Goal: Information Seeking & Learning: Learn about a topic

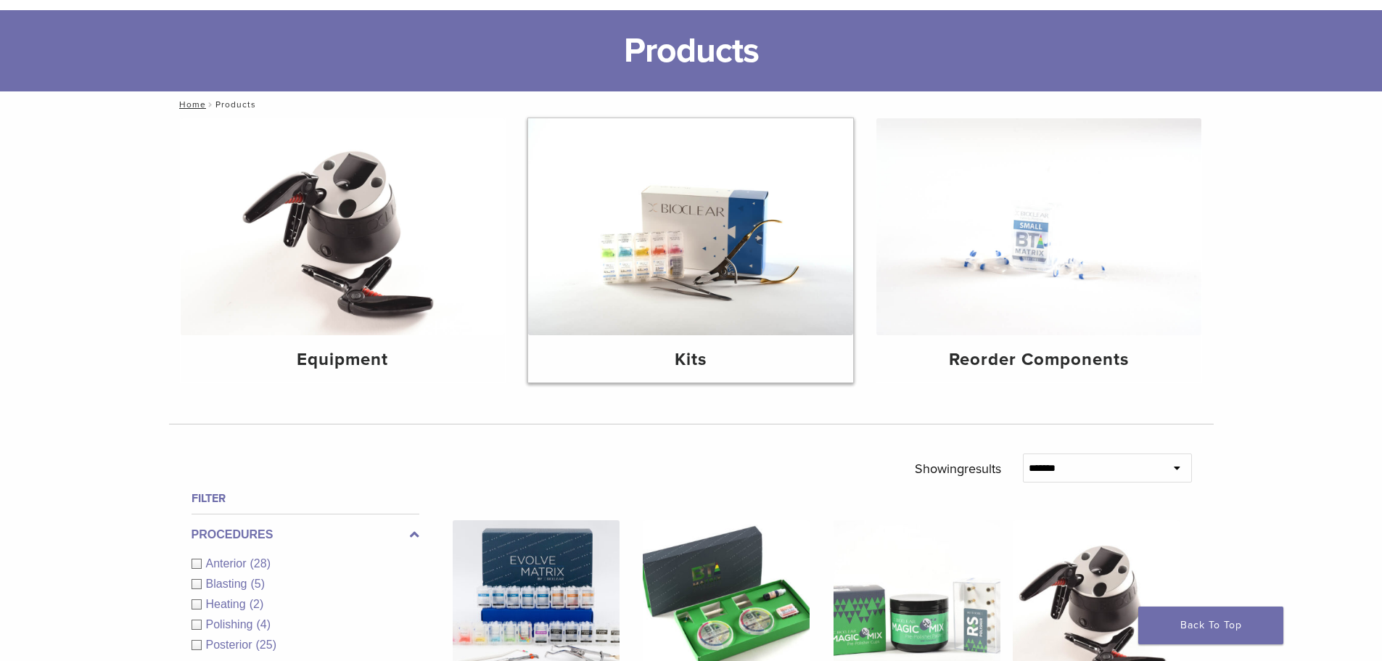
scroll to position [363, 0]
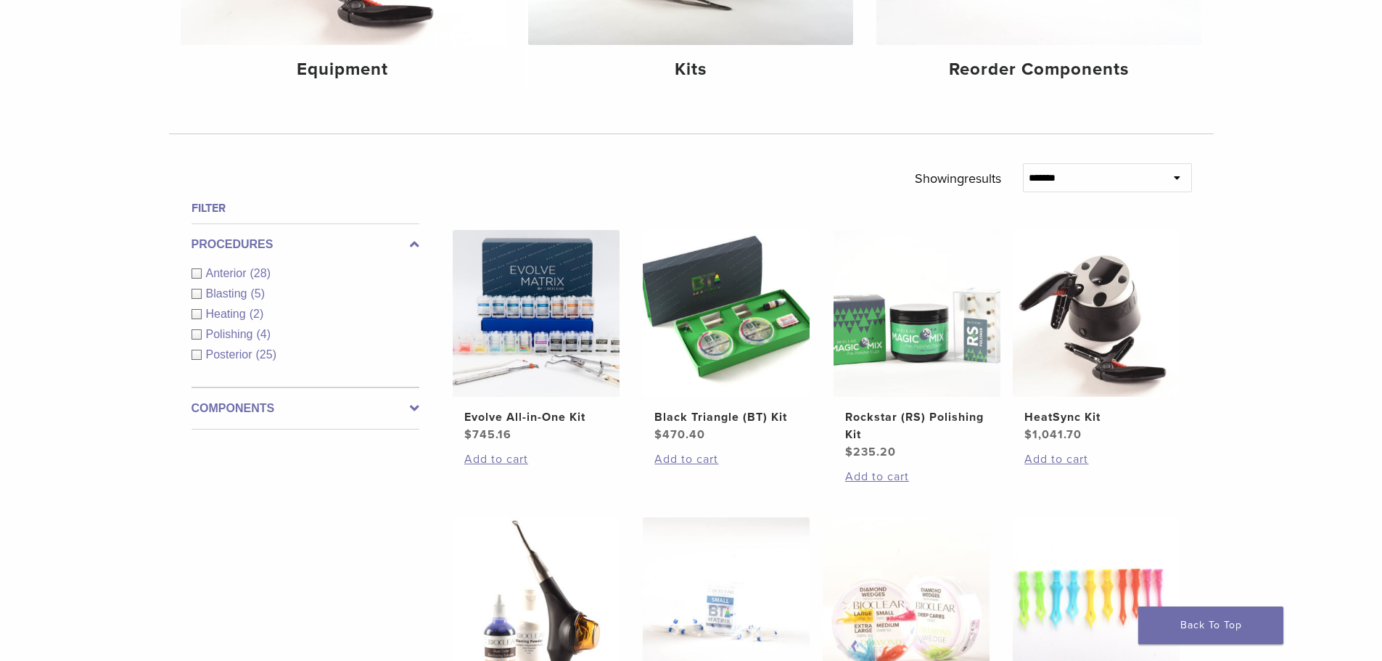
click at [203, 274] on div "Anterior (28)" at bounding box center [306, 273] width 228 height 17
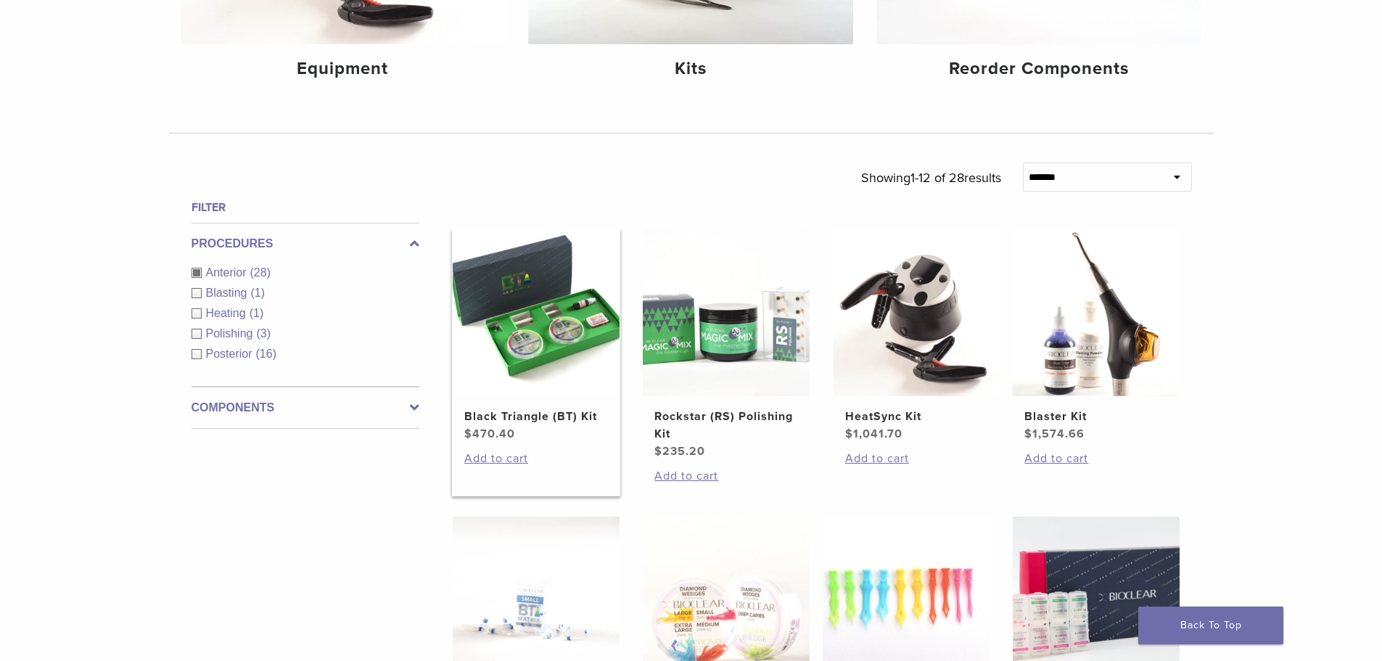
scroll to position [363, 0]
click at [551, 412] on h2 "Black Triangle (BT) Kit" at bounding box center [536, 416] width 144 height 17
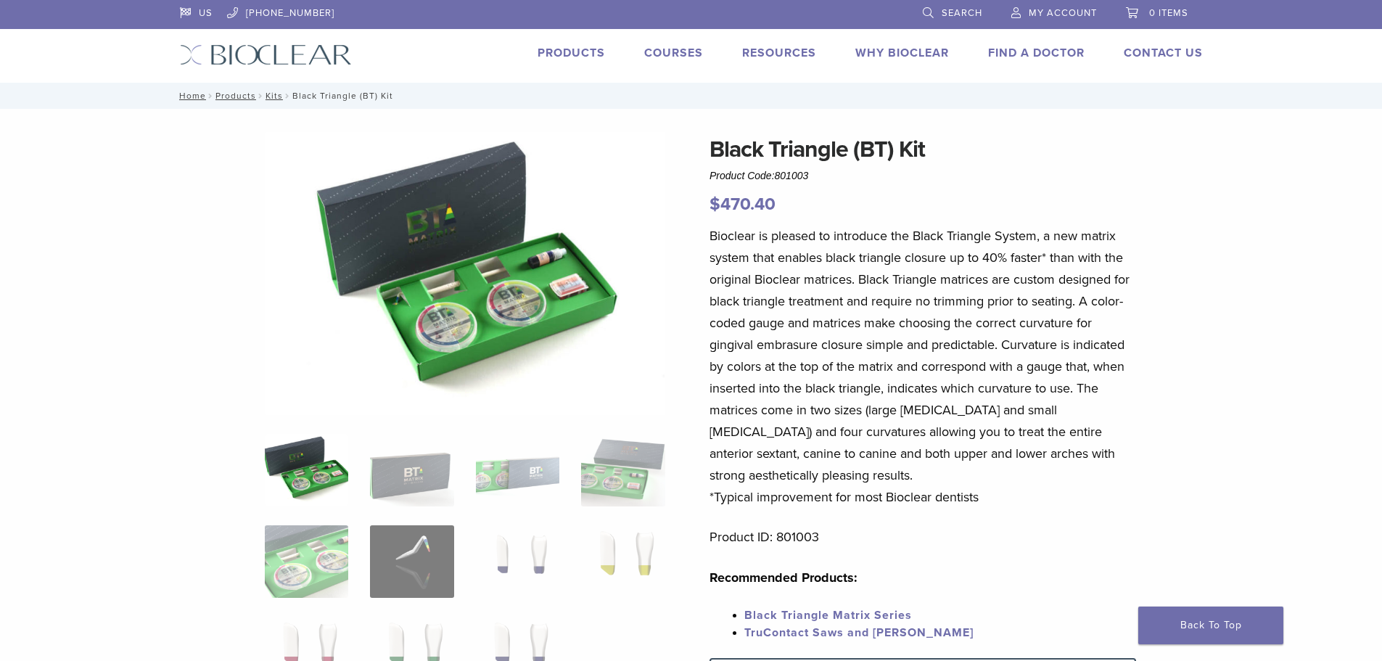
click at [657, 53] on link "Courses" at bounding box center [673, 53] width 59 height 15
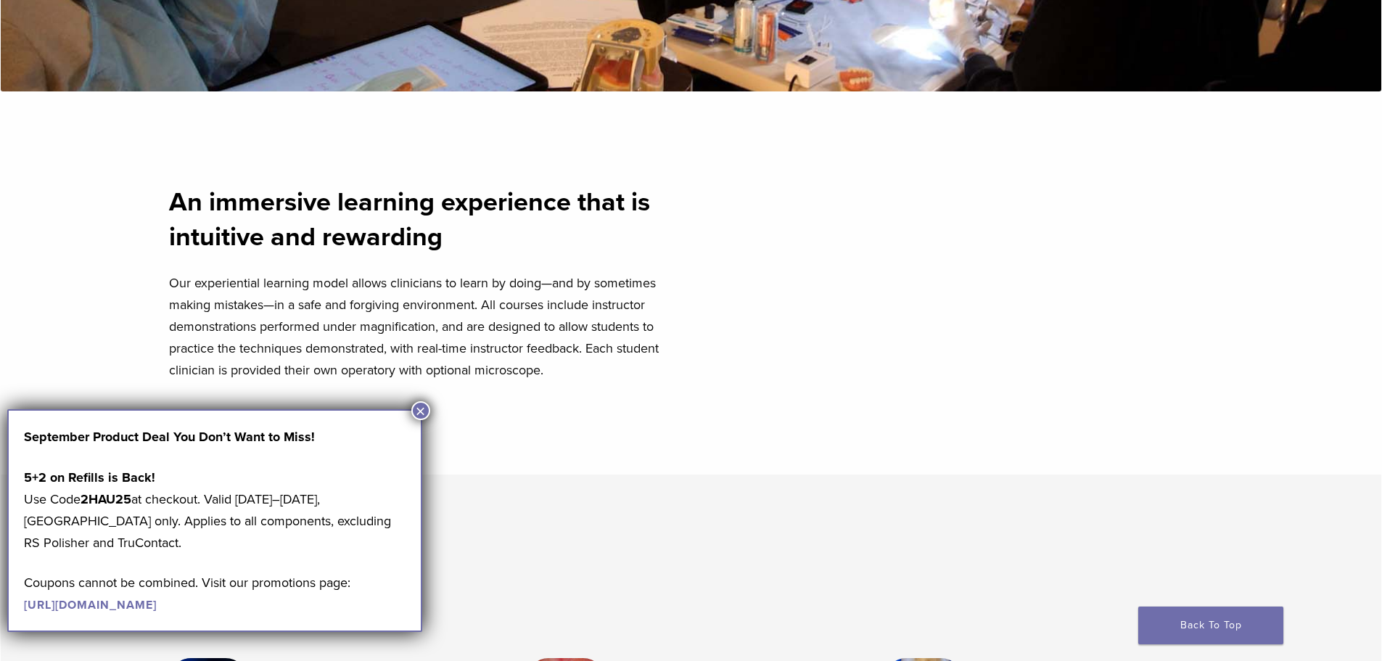
scroll to position [580, 0]
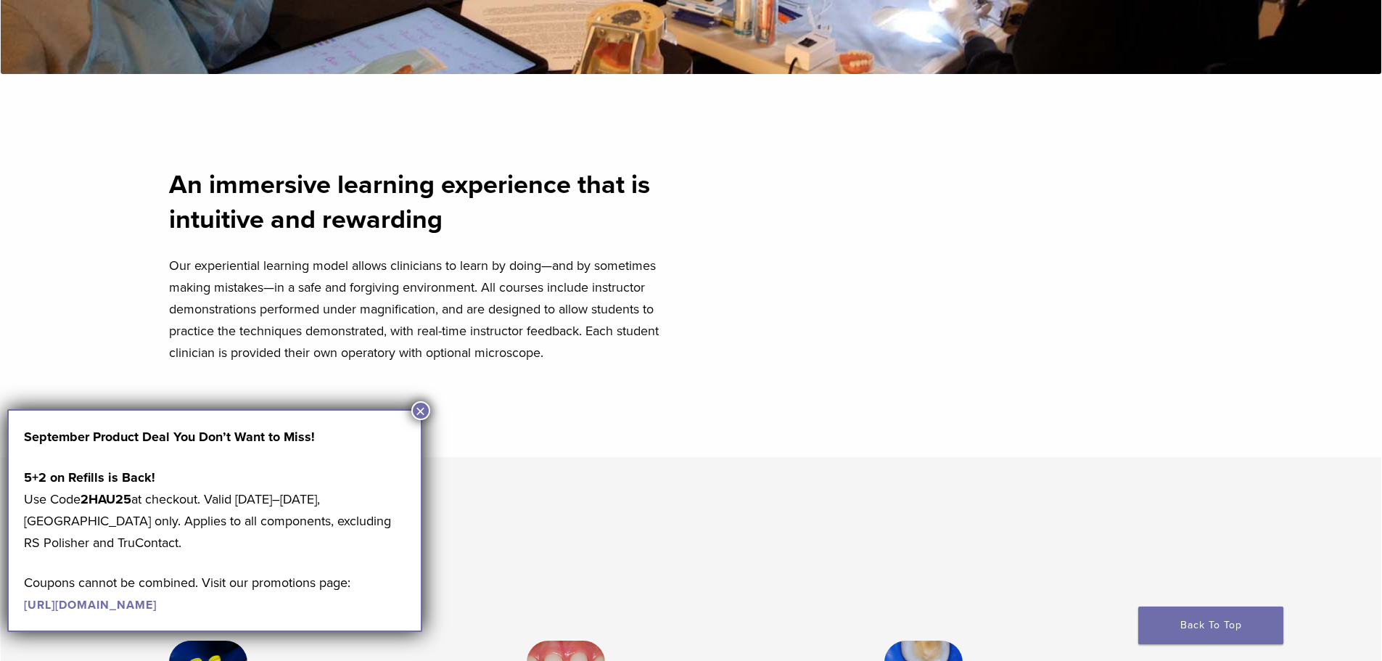
click at [421, 413] on button "×" at bounding box center [420, 410] width 19 height 19
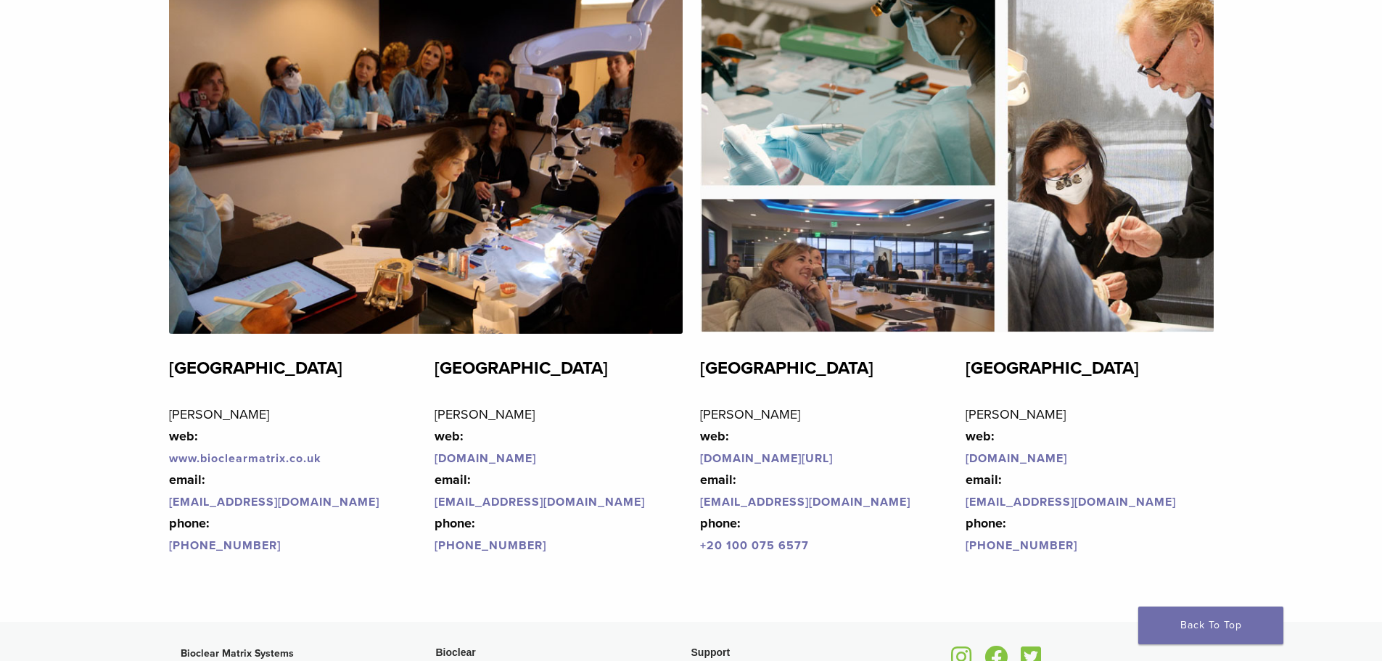
scroll to position [3182, 0]
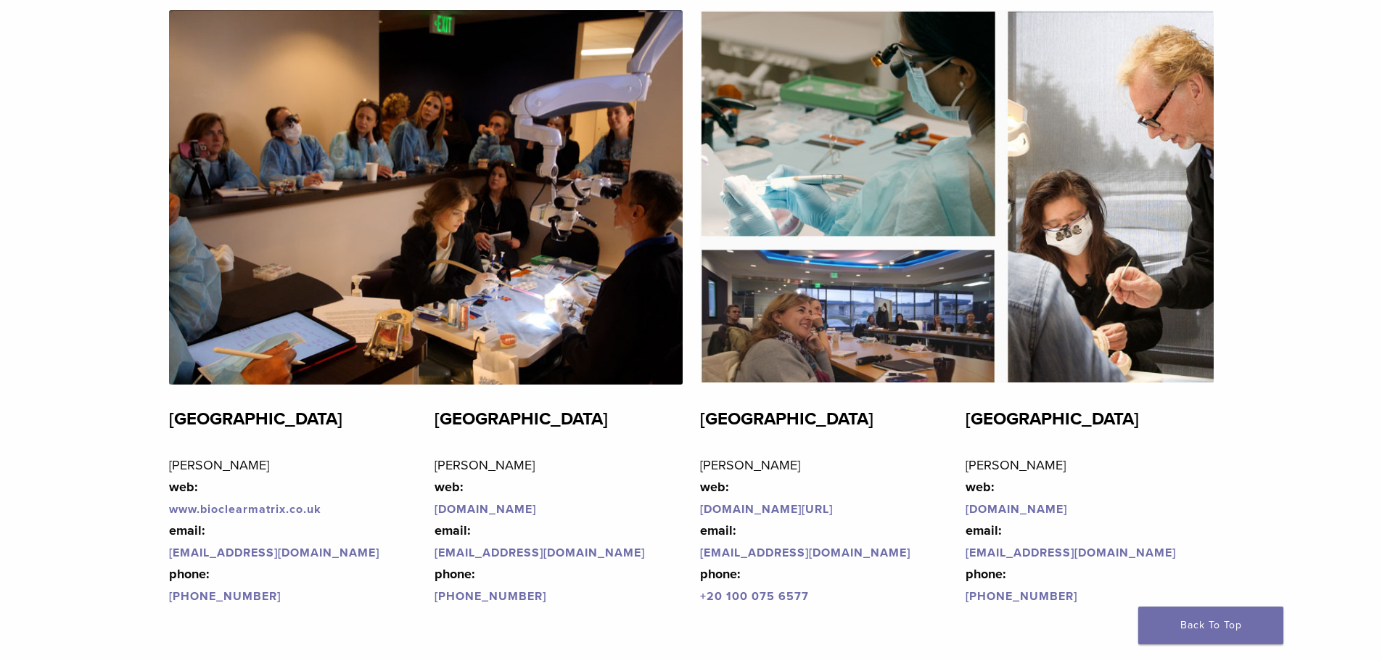
click at [231, 509] on link "www.bioclearmatrix.co.u" at bounding box center [241, 509] width 145 height 15
